Goal: Navigation & Orientation: Locate item on page

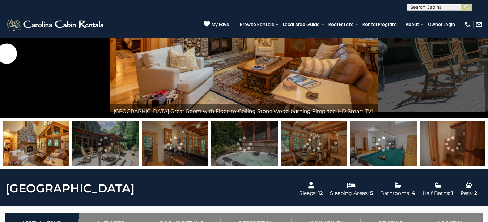
click at [24, 143] on img at bounding box center [36, 144] width 67 height 45
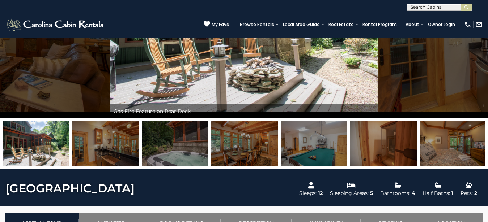
drag, startPoint x: 330, startPoint y: 145, endPoint x: 494, endPoint y: 222, distance: 180.9
drag, startPoint x: 19, startPoint y: 158, endPoint x: 354, endPoint y: 160, distance: 334.6
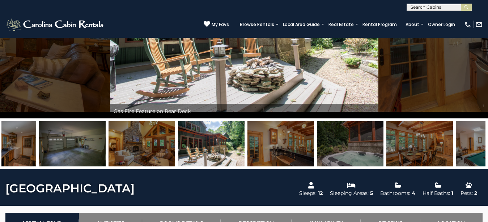
drag, startPoint x: 47, startPoint y: 131, endPoint x: 270, endPoint y: 138, distance: 223.7
click at [245, 137] on img at bounding box center [211, 144] width 67 height 45
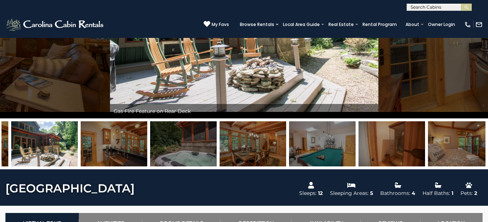
drag, startPoint x: 37, startPoint y: 149, endPoint x: 494, endPoint y: 194, distance: 459.4
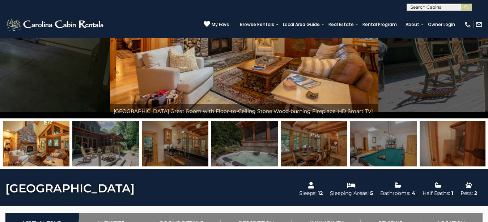
click at [32, 152] on img at bounding box center [36, 144] width 67 height 45
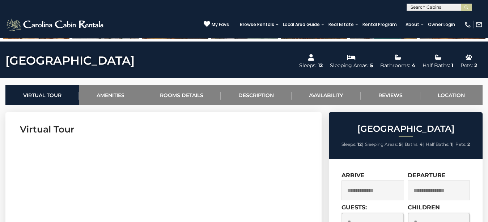
scroll to position [258, 0]
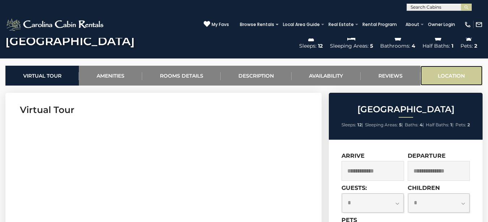
click at [459, 78] on link "Location" at bounding box center [451, 76] width 62 height 20
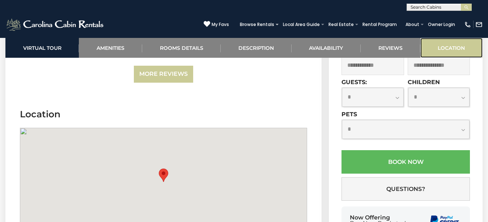
scroll to position [2420, 0]
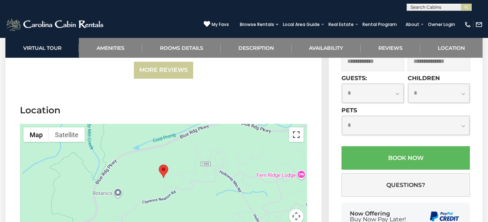
click at [293, 128] on button "Toggle fullscreen view" at bounding box center [296, 135] width 14 height 14
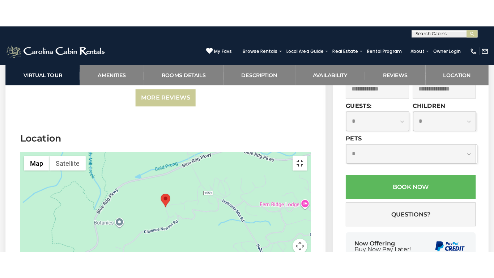
scroll to position [2410, 0]
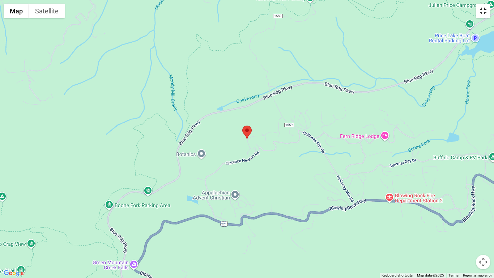
drag, startPoint x: 477, startPoint y: 10, endPoint x: 488, endPoint y: 6, distance: 11.2
click at [478, 10] on button "Toggle fullscreen view" at bounding box center [483, 11] width 14 height 14
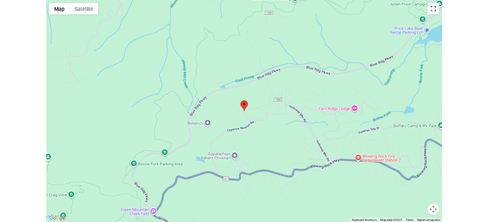
scroll to position [2420, 0]
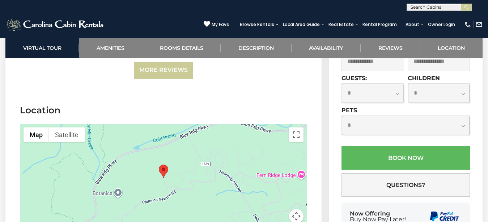
click at [295, 209] on button "Map camera controls" at bounding box center [296, 216] width 14 height 14
click at [277, 209] on button "Zoom out" at bounding box center [278, 216] width 14 height 14
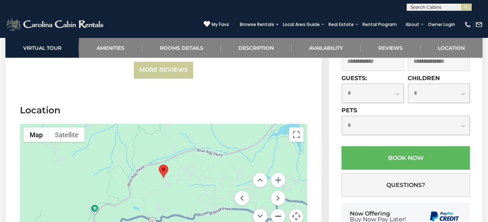
click at [277, 209] on button "Zoom out" at bounding box center [278, 216] width 14 height 14
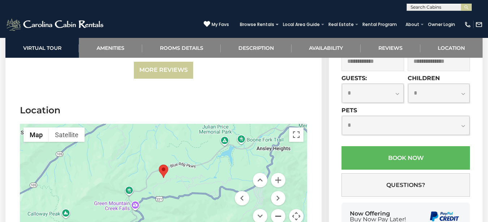
click at [277, 209] on button "Zoom out" at bounding box center [278, 216] width 14 height 14
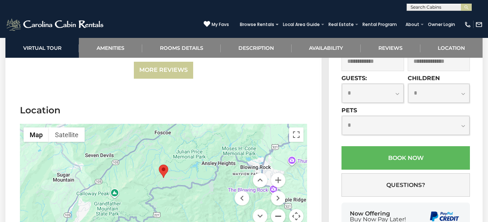
click at [274, 209] on button "Zoom out" at bounding box center [278, 216] width 14 height 14
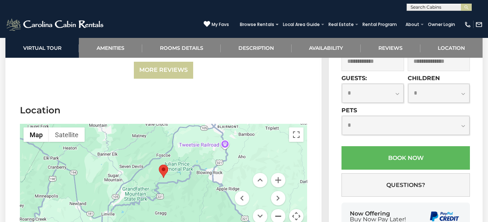
click at [277, 209] on button "Zoom out" at bounding box center [278, 216] width 14 height 14
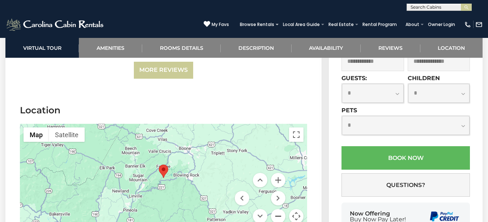
click at [281, 209] on button "Zoom out" at bounding box center [278, 216] width 14 height 14
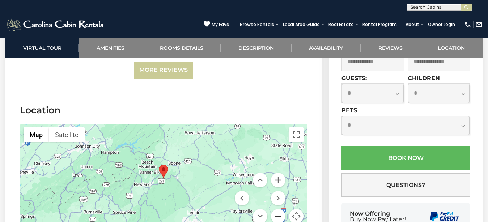
click at [281, 209] on button "Zoom out" at bounding box center [278, 216] width 14 height 14
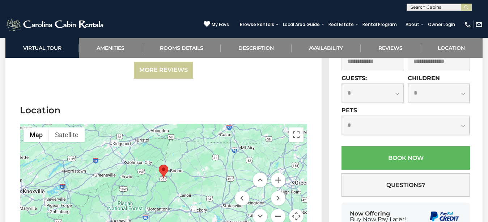
click at [281, 209] on button "Zoom out" at bounding box center [278, 216] width 14 height 14
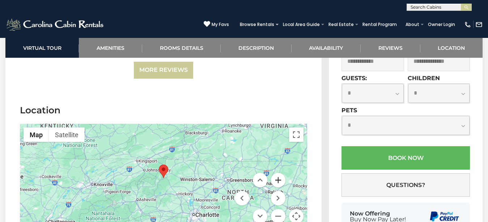
click at [281, 173] on button "Zoom in" at bounding box center [278, 180] width 14 height 14
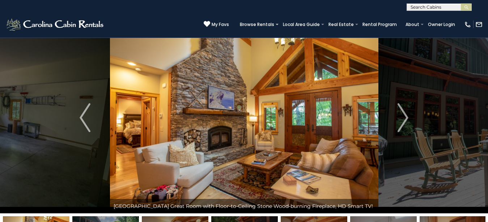
scroll to position [0, 0]
